Goal: Navigation & Orientation: Understand site structure

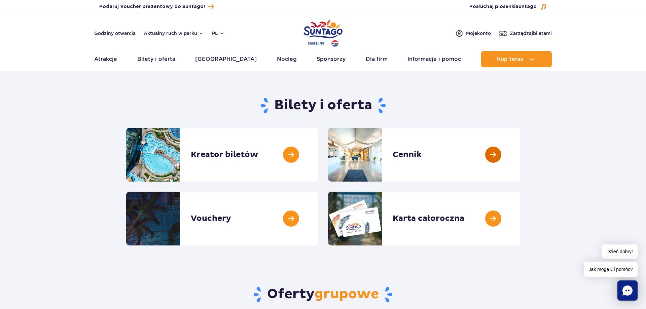
click at [520, 155] on link at bounding box center [520, 155] width 0 height 54
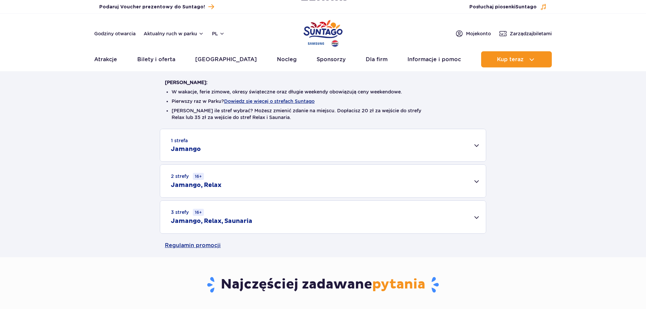
scroll to position [121, 0]
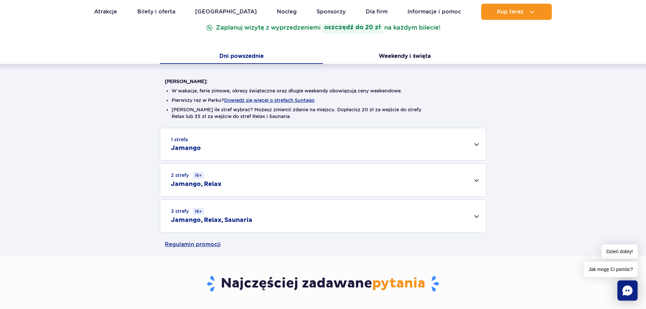
click at [239, 220] on h2 "Jamango, Relax, Saunaria" at bounding box center [211, 220] width 81 height 8
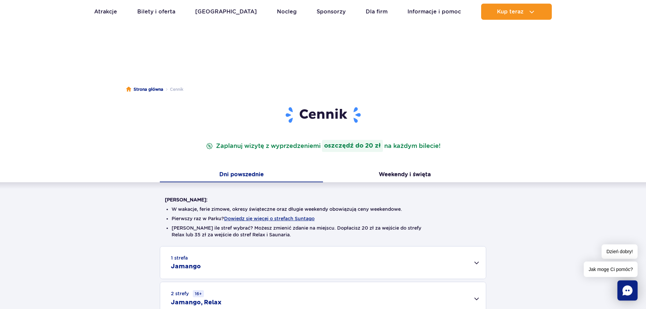
scroll to position [0, 0]
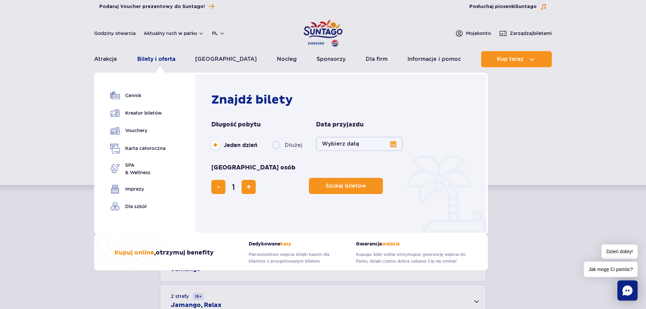
click at [153, 59] on link "Bilety i oferta" at bounding box center [156, 59] width 38 height 16
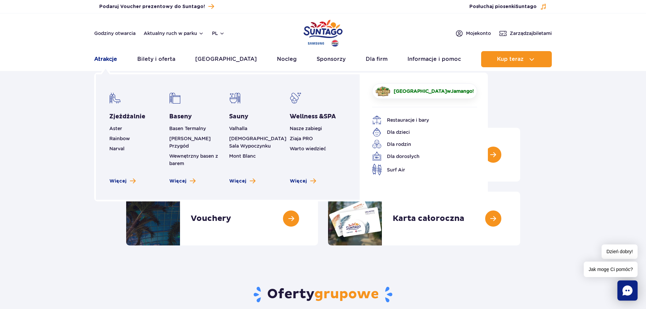
click at [99, 60] on link "Atrakcje" at bounding box center [105, 59] width 23 height 16
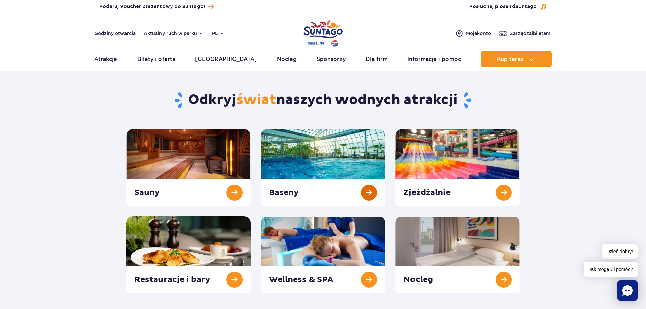
click at [318, 155] on link at bounding box center [323, 167] width 125 height 77
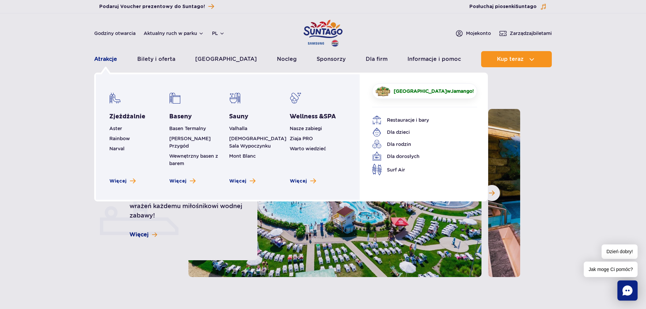
click at [105, 60] on link "Atrakcje" at bounding box center [105, 59] width 23 height 16
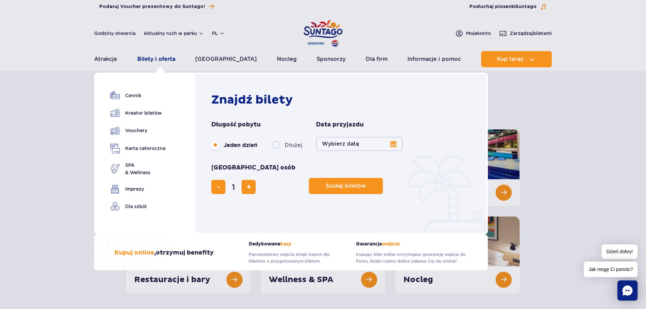
click at [172, 58] on link "Bilety i oferta" at bounding box center [156, 59] width 38 height 16
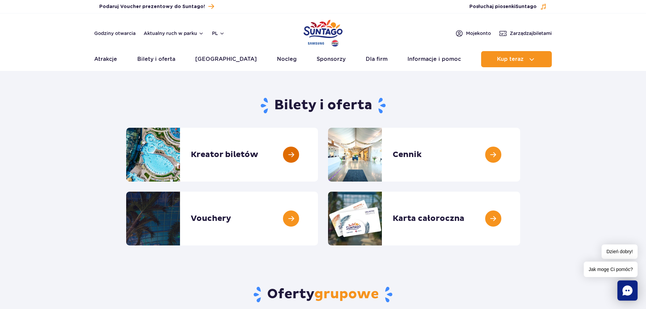
click at [318, 155] on link at bounding box center [318, 155] width 0 height 54
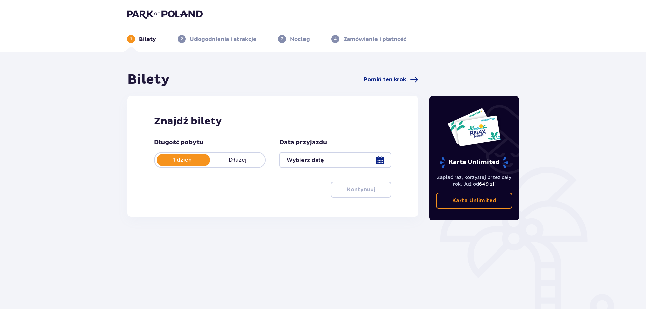
click at [140, 15] on img at bounding box center [165, 13] width 76 height 9
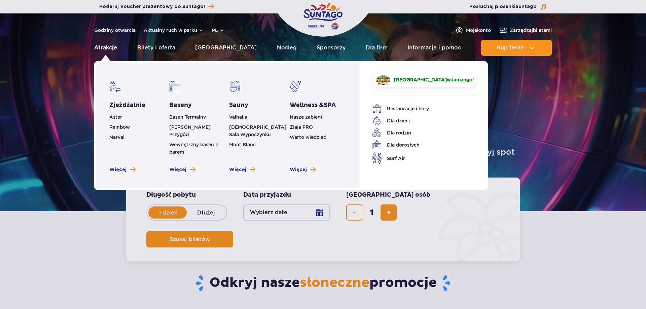
click at [102, 49] on link "Atrakcje" at bounding box center [105, 48] width 23 height 16
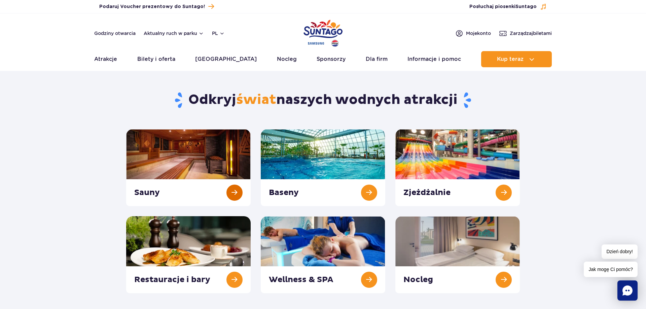
click at [191, 153] on link at bounding box center [188, 167] width 125 height 77
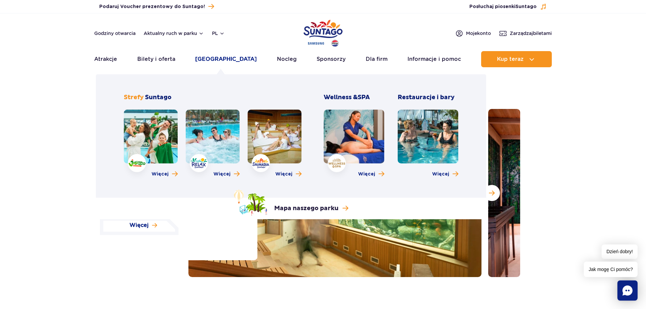
click at [225, 59] on link "[GEOGRAPHIC_DATA]" at bounding box center [226, 59] width 62 height 16
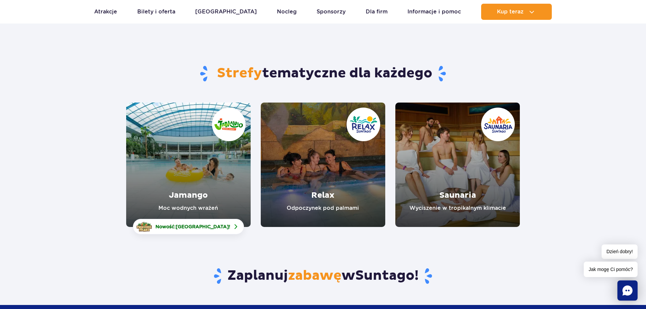
scroll to position [40, 0]
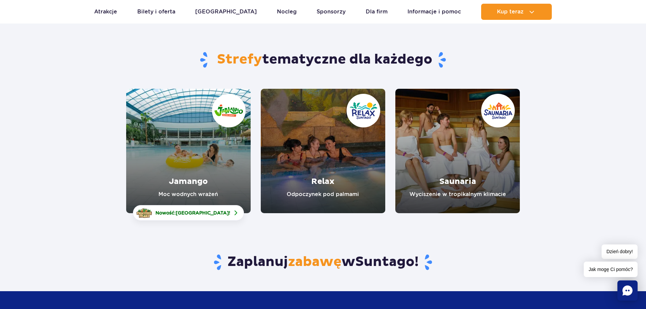
click at [324, 184] on link "Relax" at bounding box center [323, 151] width 125 height 125
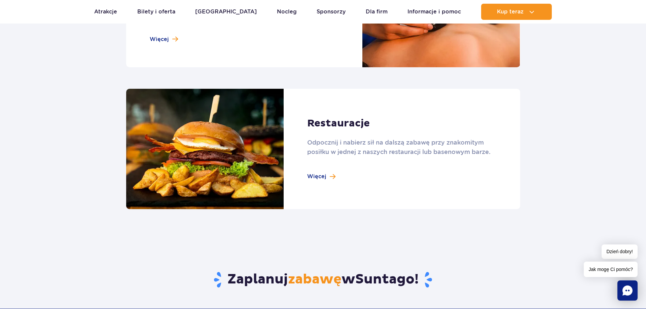
scroll to position [848, 0]
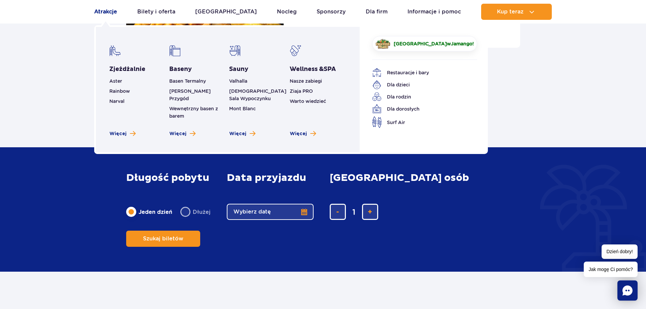
click at [111, 13] on link "Atrakcje" at bounding box center [105, 12] width 23 height 16
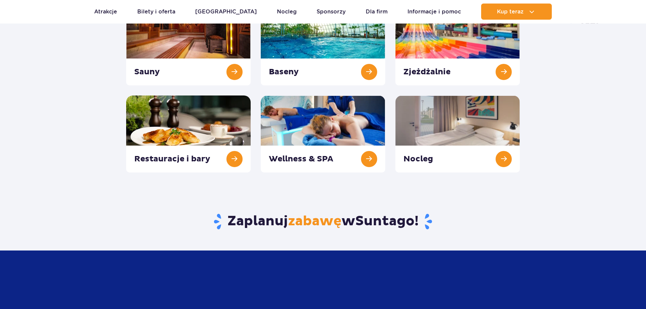
scroll to position [121, 0]
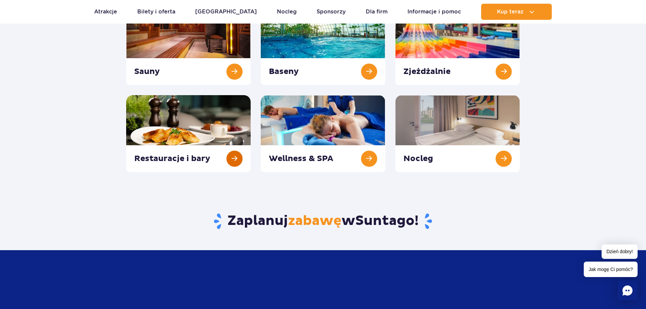
click at [192, 145] on link at bounding box center [188, 133] width 125 height 77
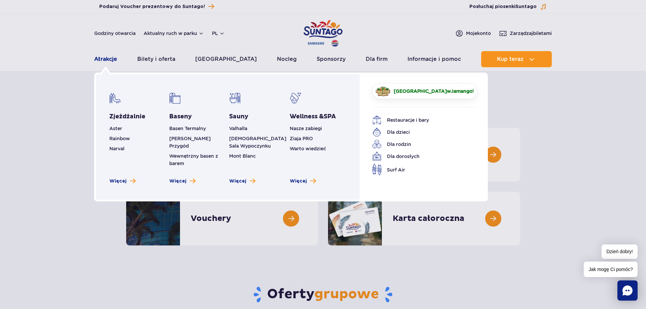
click at [112, 61] on link "Atrakcje" at bounding box center [105, 59] width 23 height 16
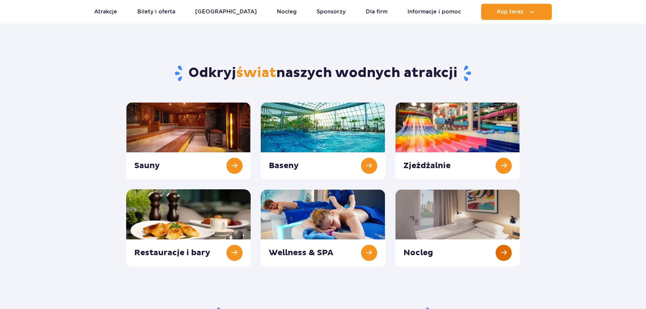
scroll to position [40, 0]
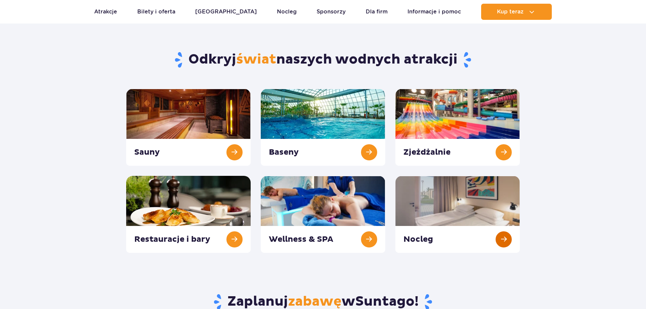
click at [438, 209] on link at bounding box center [458, 214] width 125 height 77
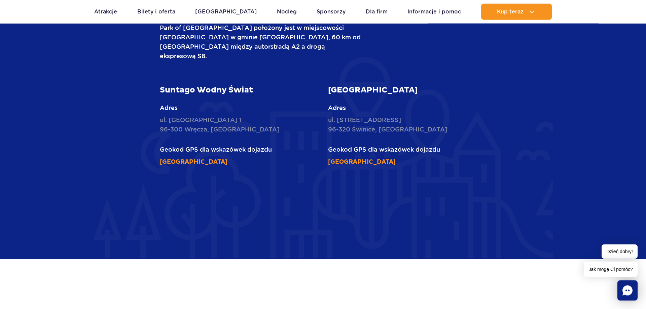
scroll to position [1697, 0]
